Goal: Check status

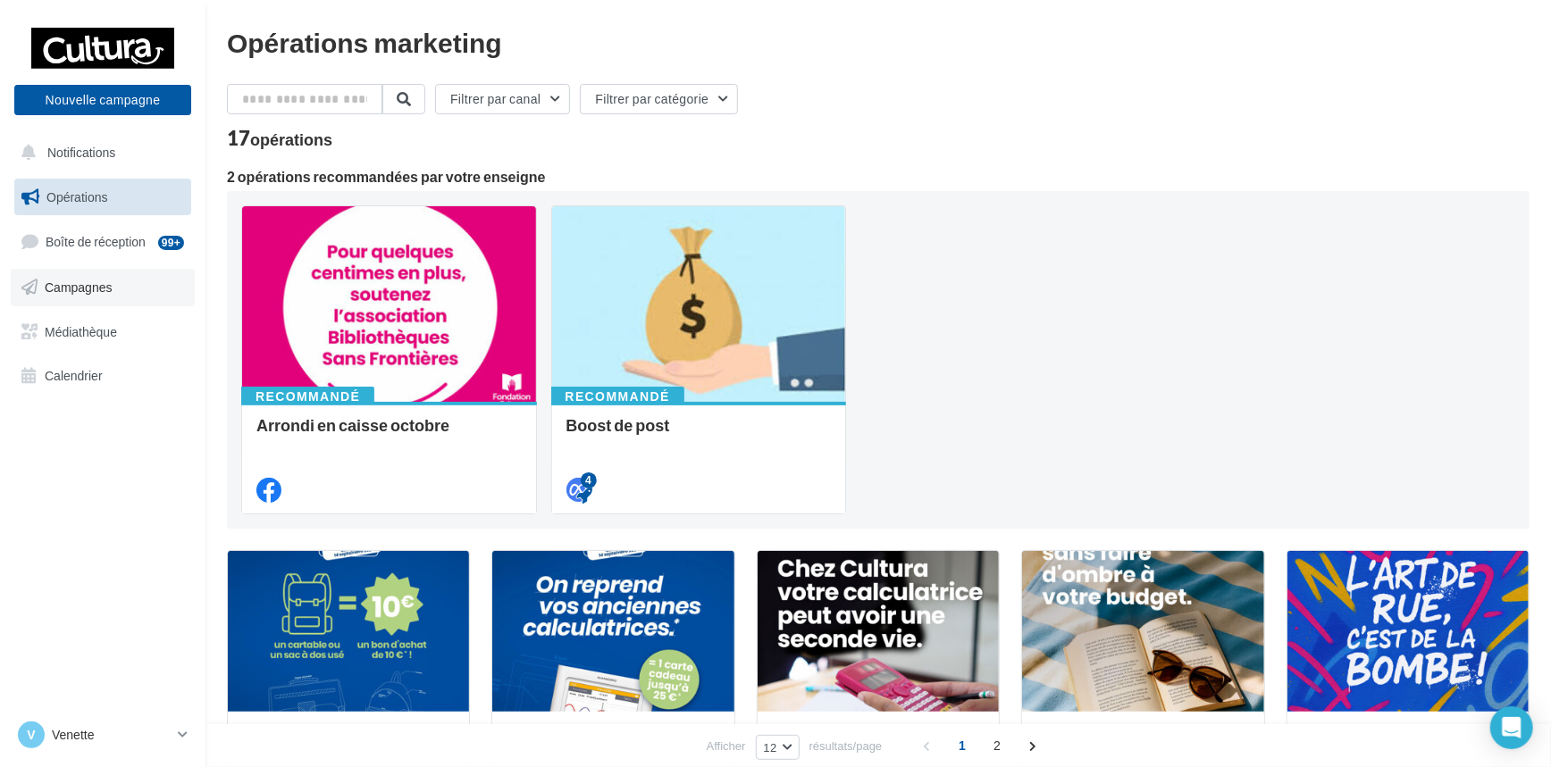
click at [68, 295] on link "Campagnes" at bounding box center [103, 288] width 184 height 38
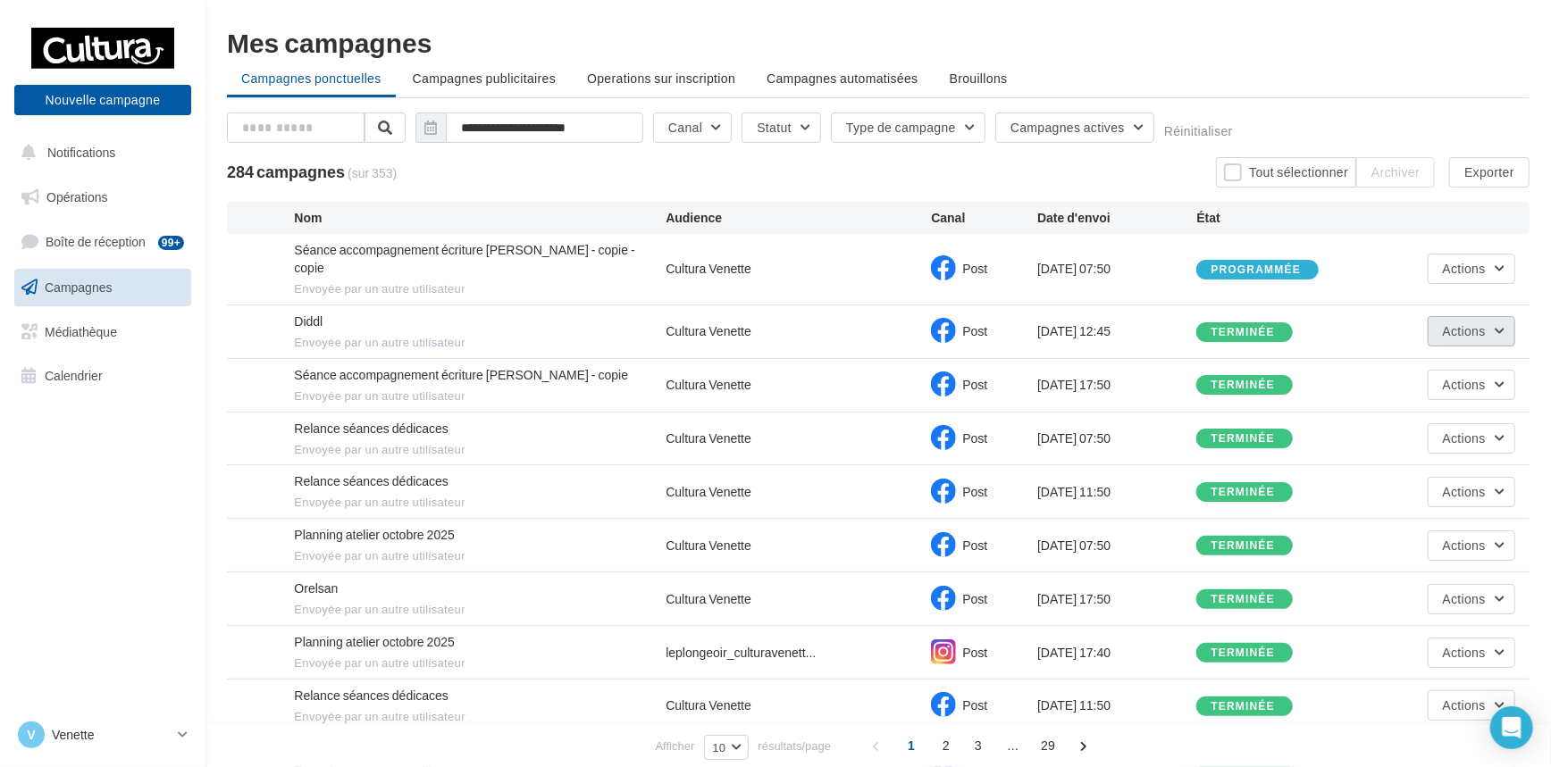
click at [1504, 316] on button "Actions" at bounding box center [1472, 331] width 88 height 30
click at [1455, 359] on button "Voir les résultats" at bounding box center [1425, 373] width 179 height 46
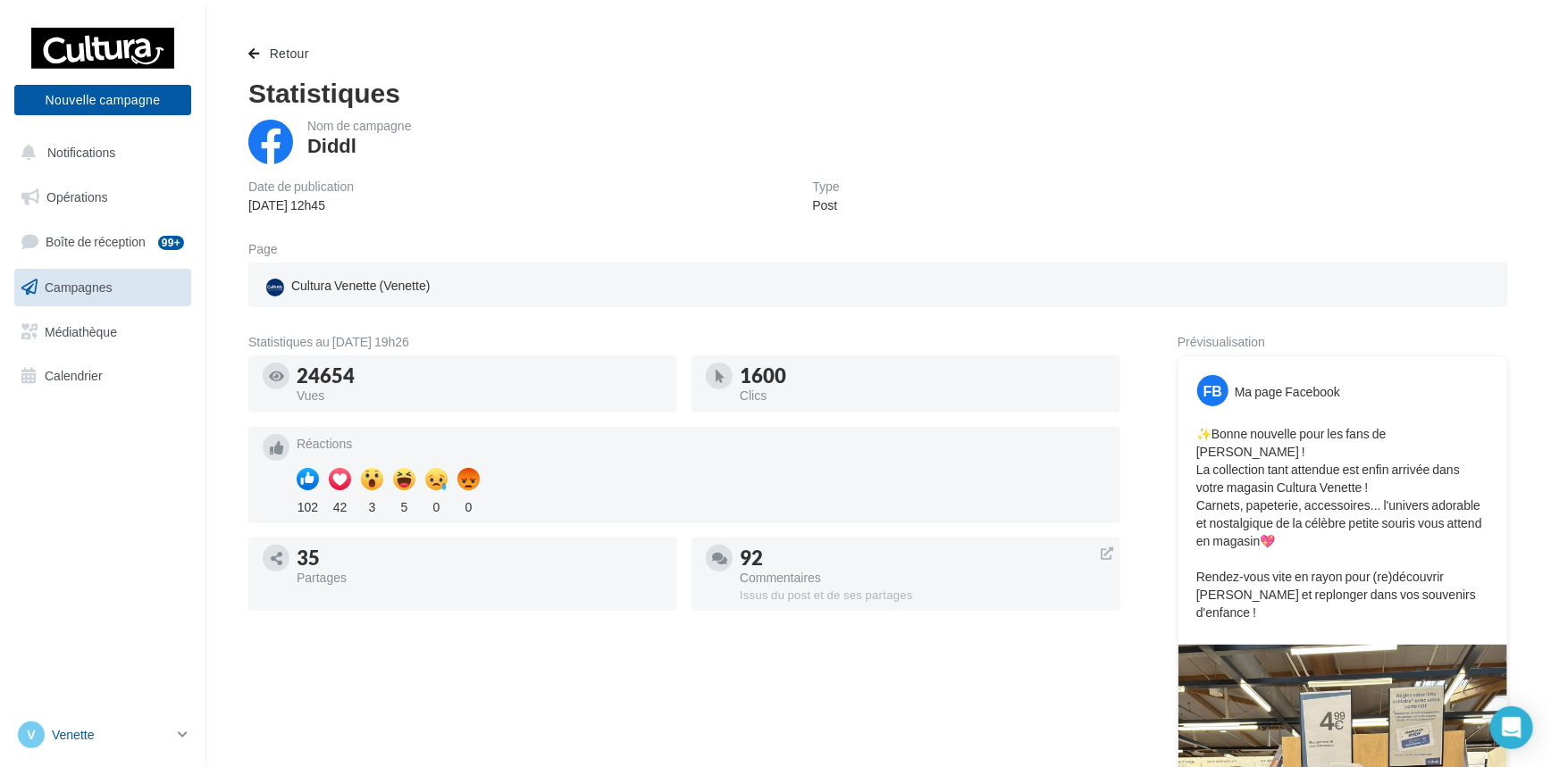
click at [185, 729] on icon at bounding box center [183, 734] width 10 height 15
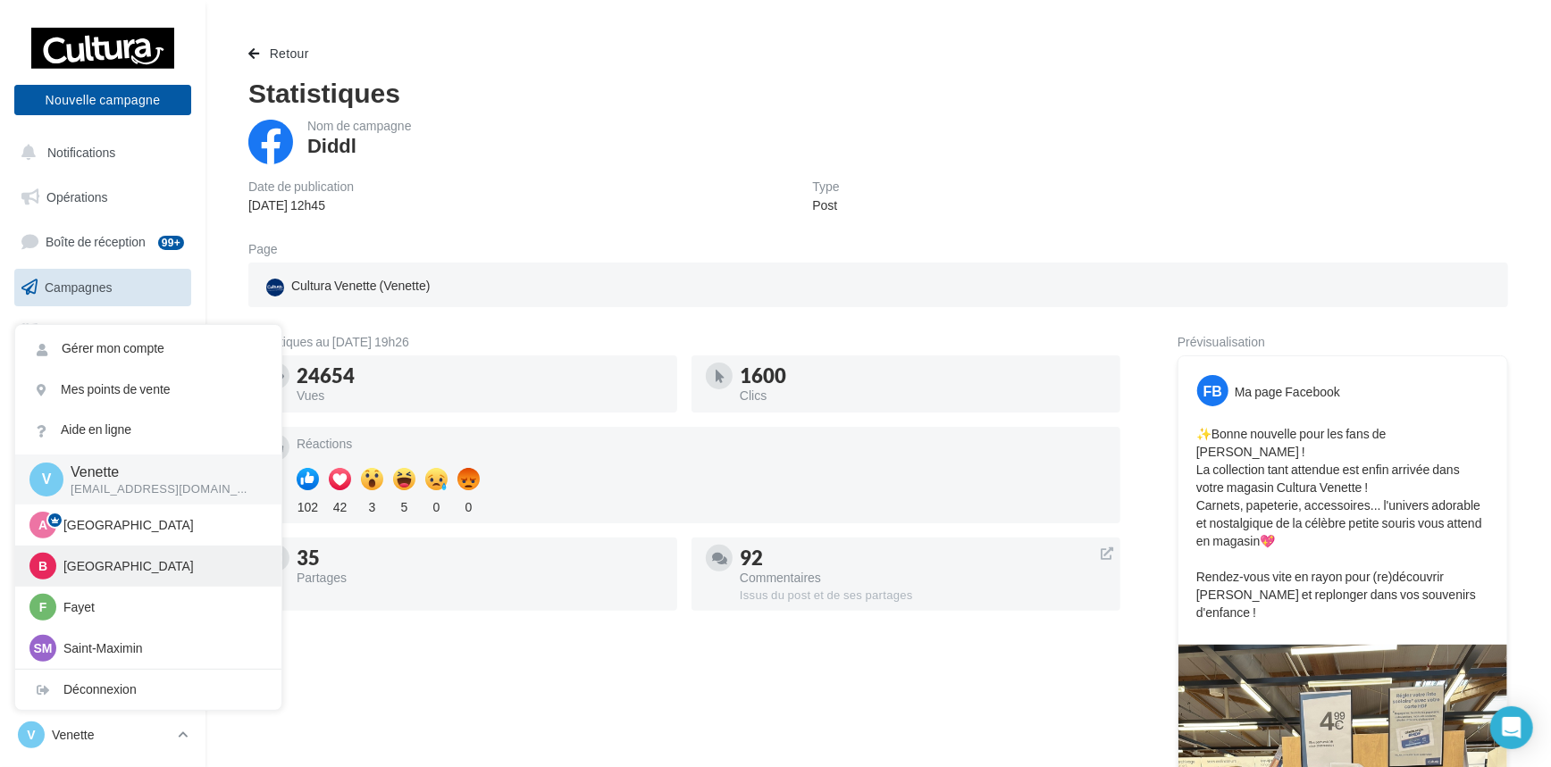
click at [115, 568] on p "Beauvais" at bounding box center [161, 566] width 197 height 18
